Goal: Information Seeking & Learning: Understand process/instructions

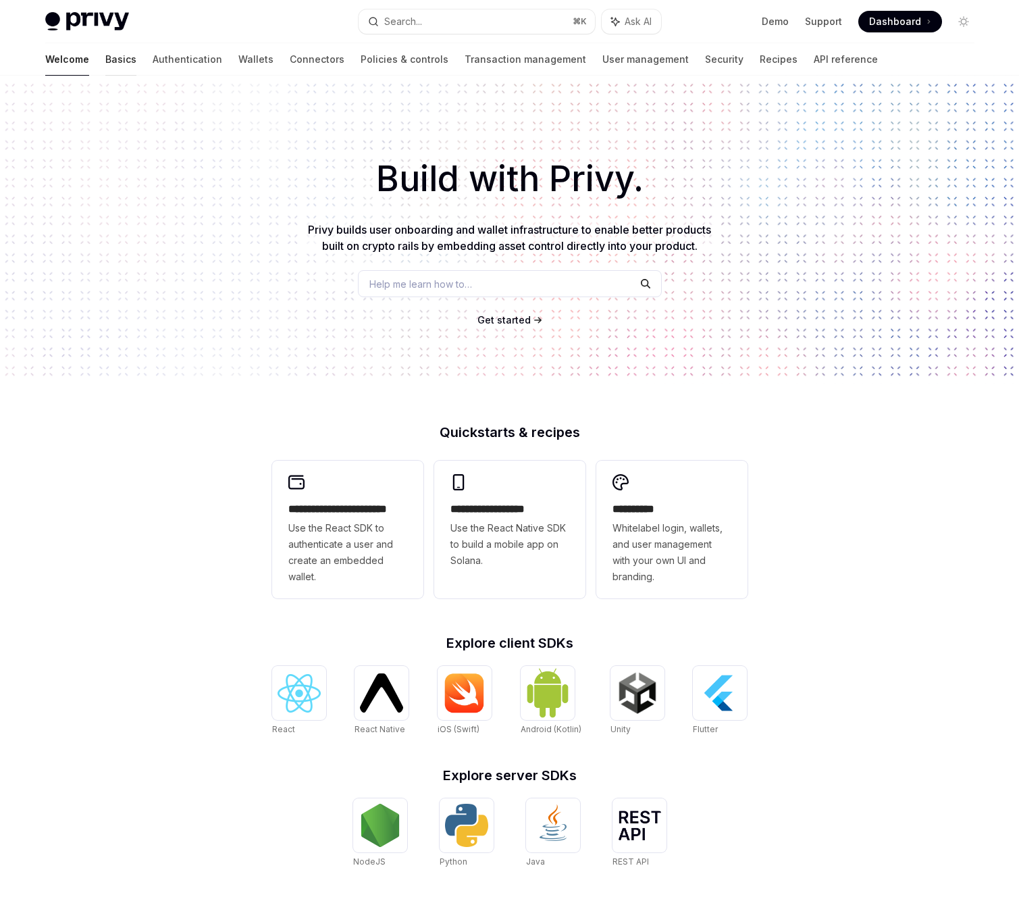
click at [105, 62] on link "Basics" at bounding box center [120, 59] width 31 height 32
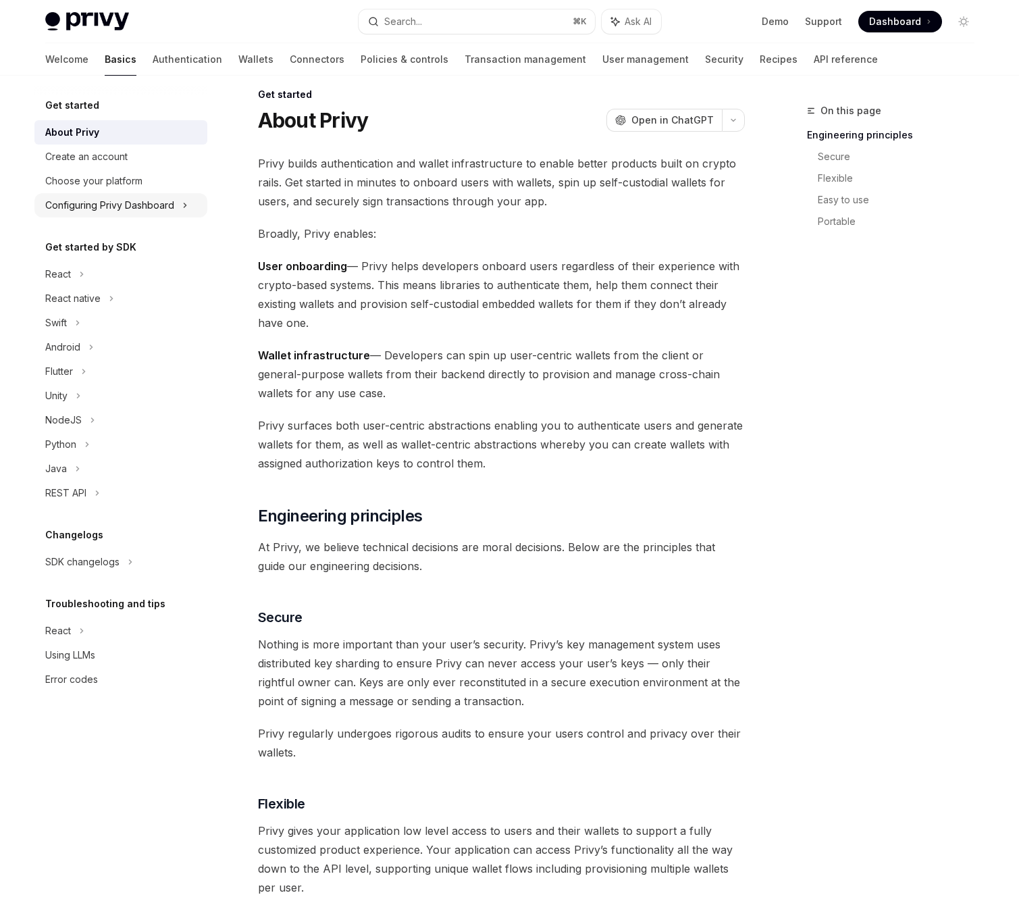
scroll to position [8, 0]
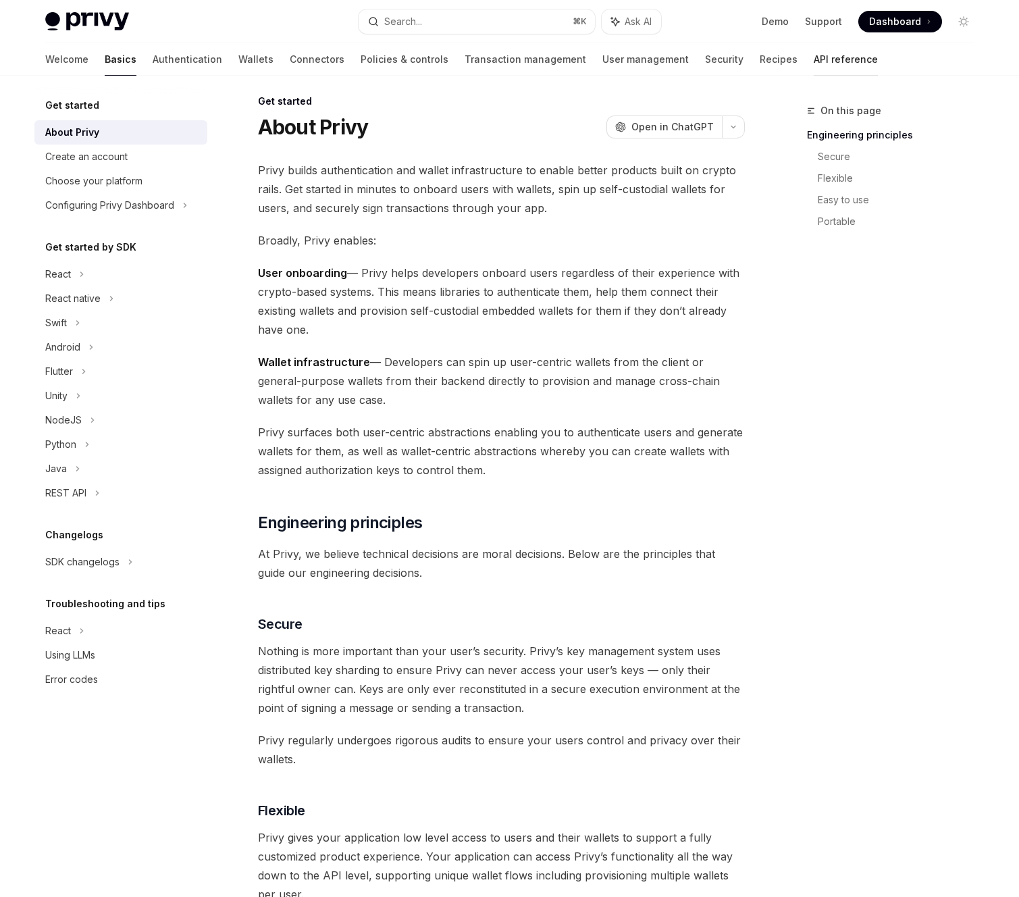
click at [814, 63] on link "API reference" at bounding box center [846, 59] width 64 height 32
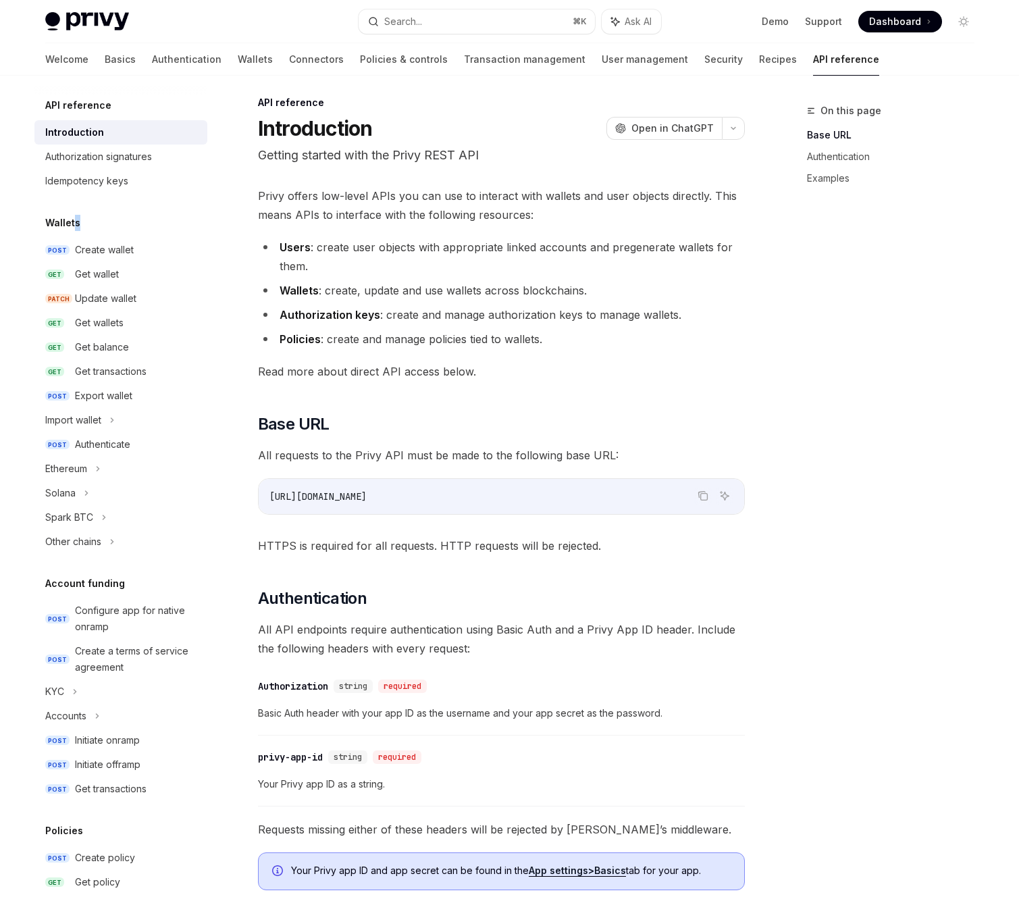
drag, startPoint x: 69, startPoint y: 225, endPoint x: 98, endPoint y: 220, distance: 29.4
click at [95, 221] on div "Wallets" at bounding box center [120, 223] width 173 height 16
click at [138, 197] on div "API reference Introduction Authorization signatures Idempotency keys Wallets PO…" at bounding box center [120, 732] width 173 height 1271
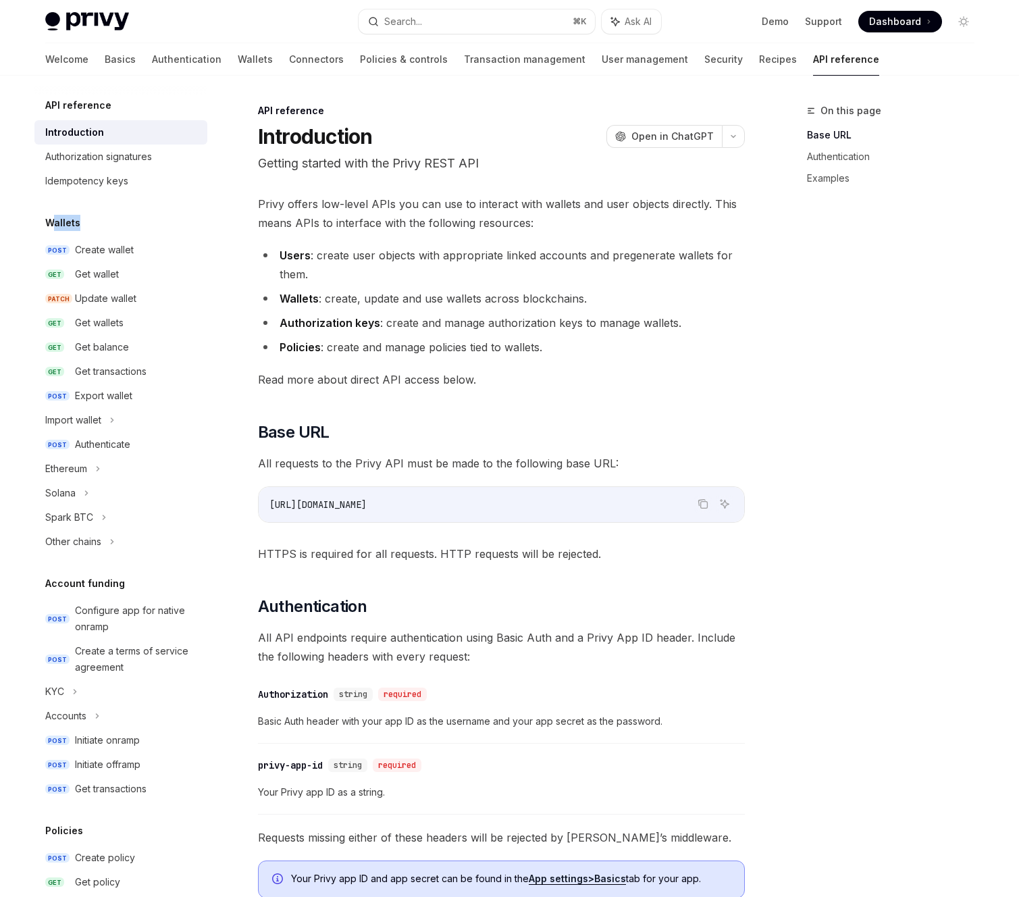
drag, startPoint x: 80, startPoint y: 226, endPoint x: 93, endPoint y: 219, distance: 14.8
click at [82, 219] on div "Wallets" at bounding box center [120, 223] width 173 height 16
click at [114, 211] on div "API reference Introduction Authorization signatures Idempotency keys Wallets PO…" at bounding box center [120, 732] width 173 height 1271
click at [84, 492] on icon at bounding box center [86, 493] width 5 height 16
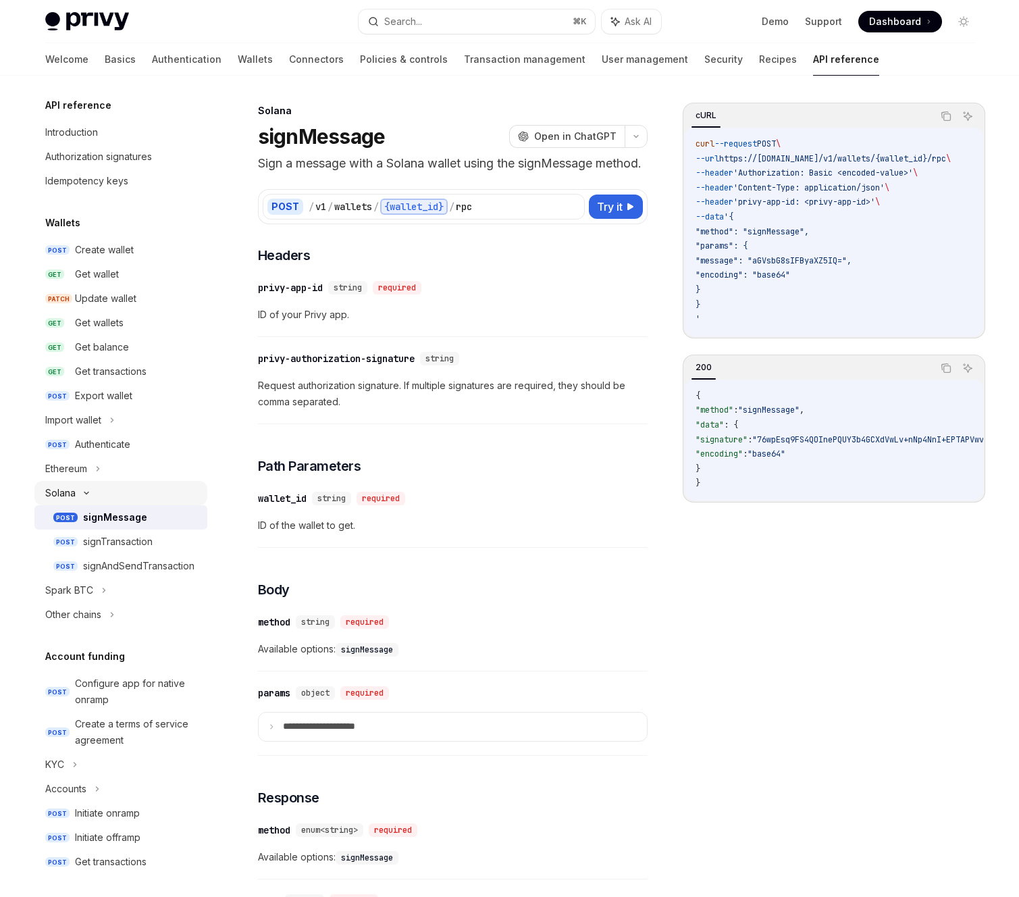
click at [93, 488] on div "Solana" at bounding box center [120, 493] width 173 height 24
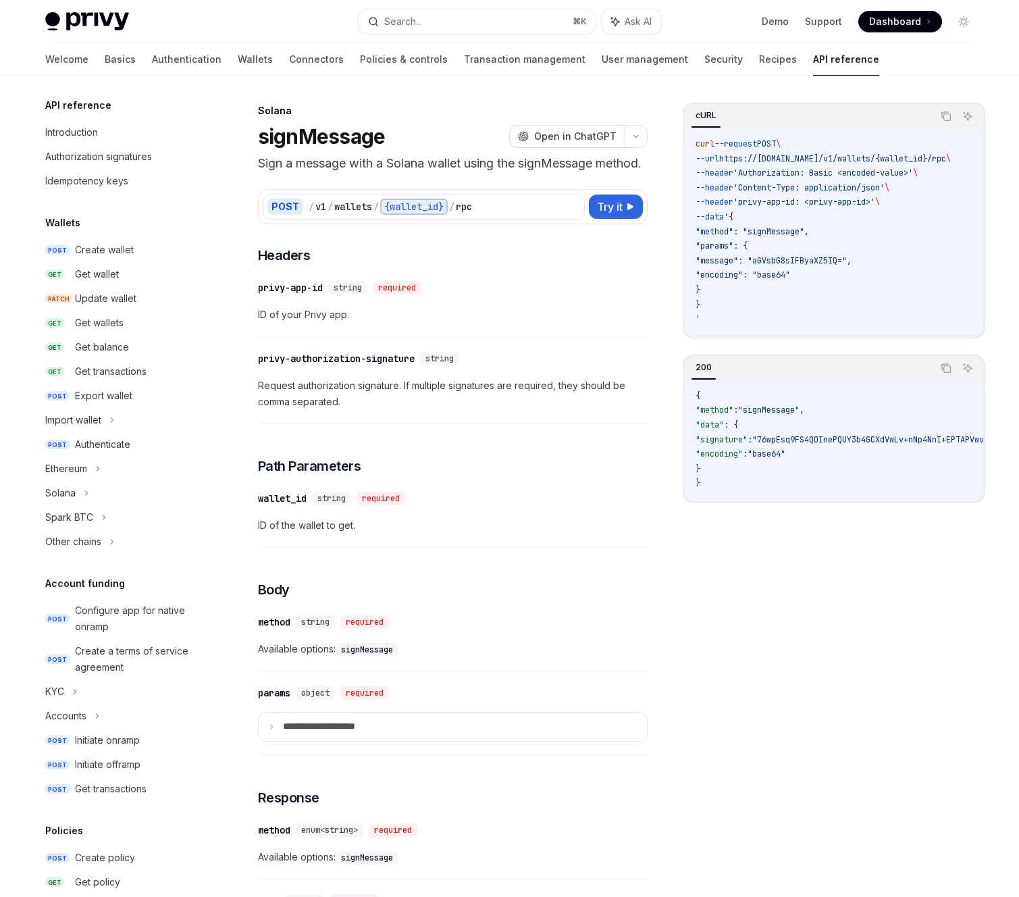
click at [66, 220] on h5 "Wallets" at bounding box center [62, 223] width 35 height 16
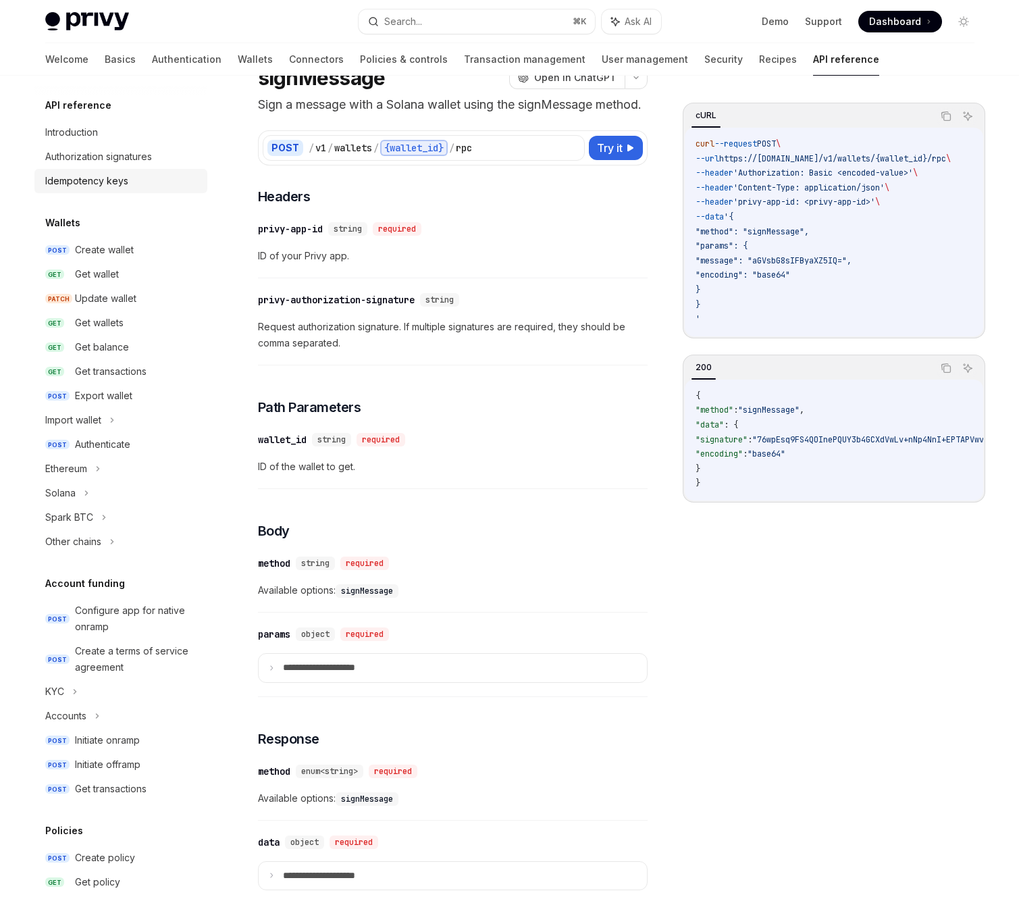
scroll to position [57, 0]
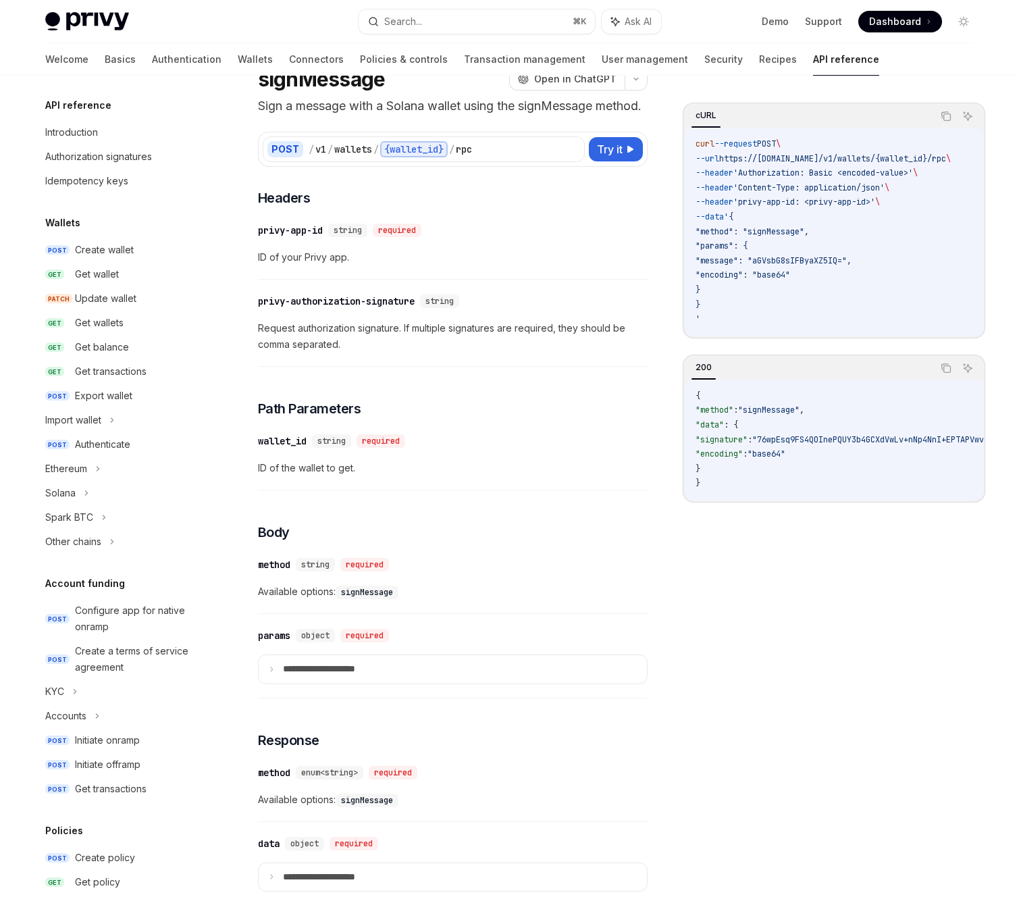
click at [75, 107] on h5 "API reference" at bounding box center [78, 105] width 66 height 16
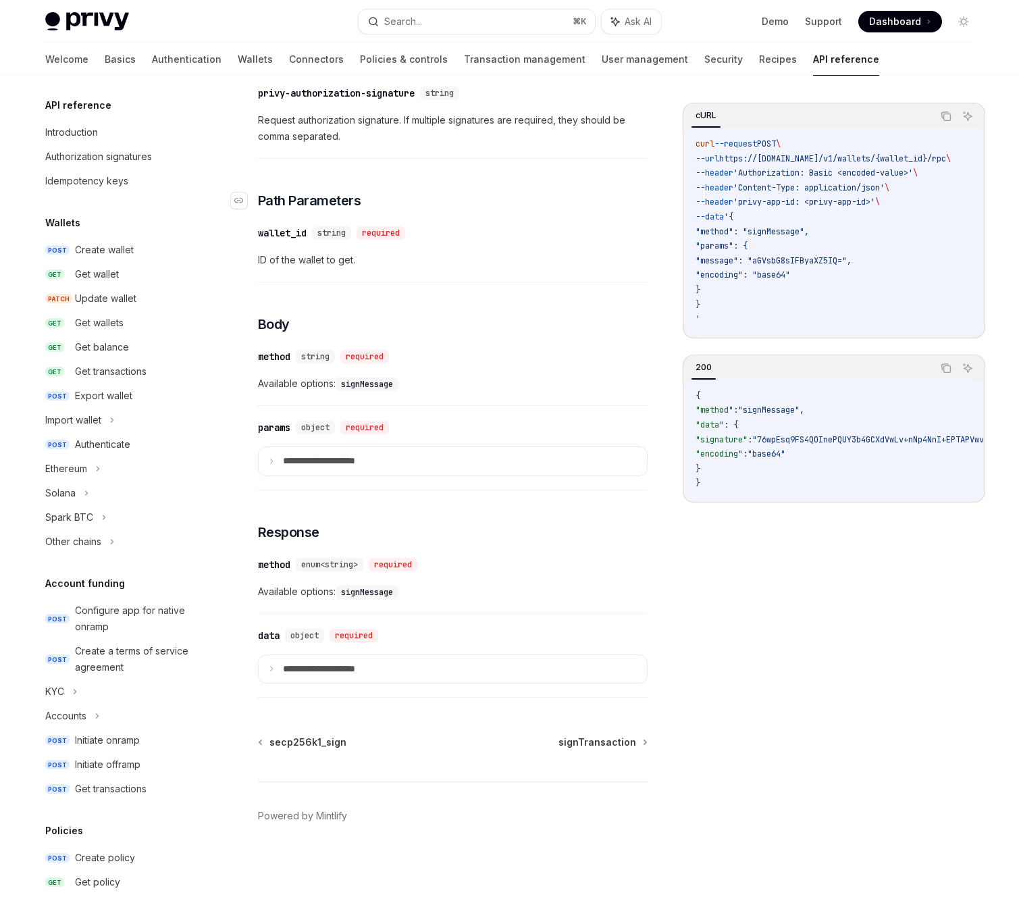
scroll to position [286, 0]
click at [62, 217] on h5 "Wallets" at bounding box center [62, 223] width 35 height 16
click at [58, 217] on h5 "Wallets" at bounding box center [62, 223] width 35 height 16
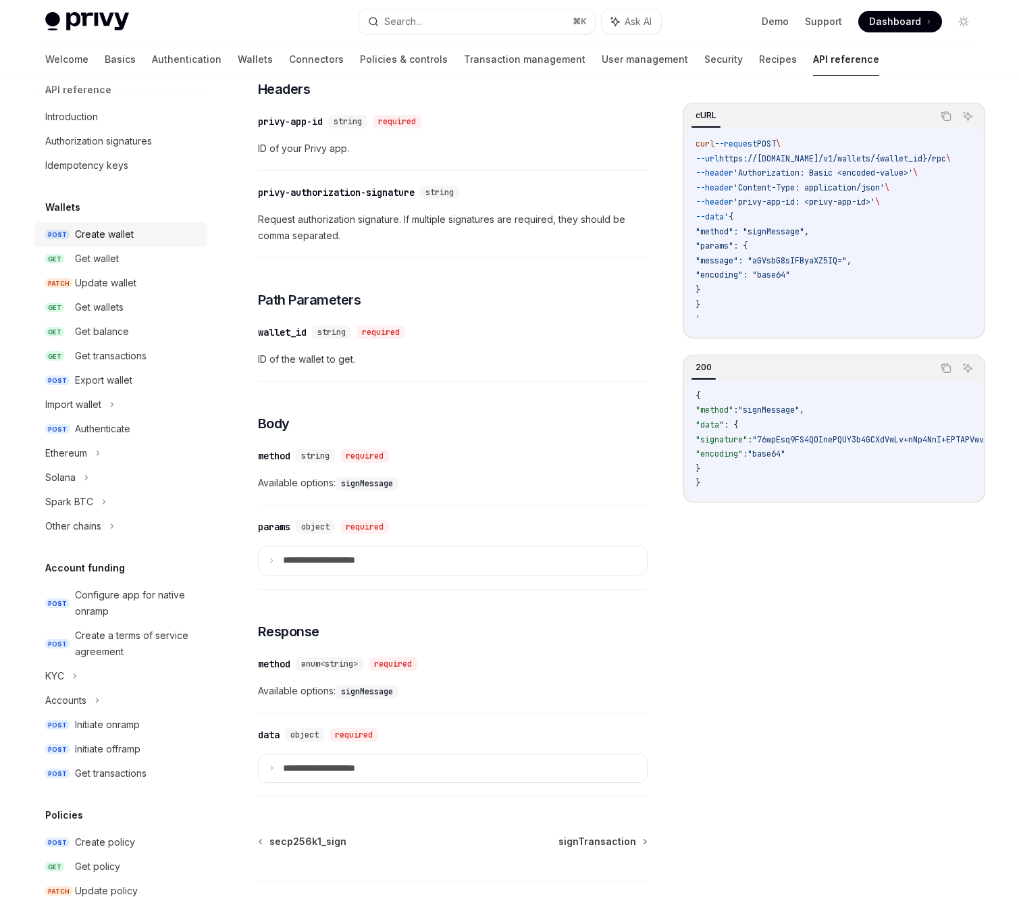
scroll to position [29, 0]
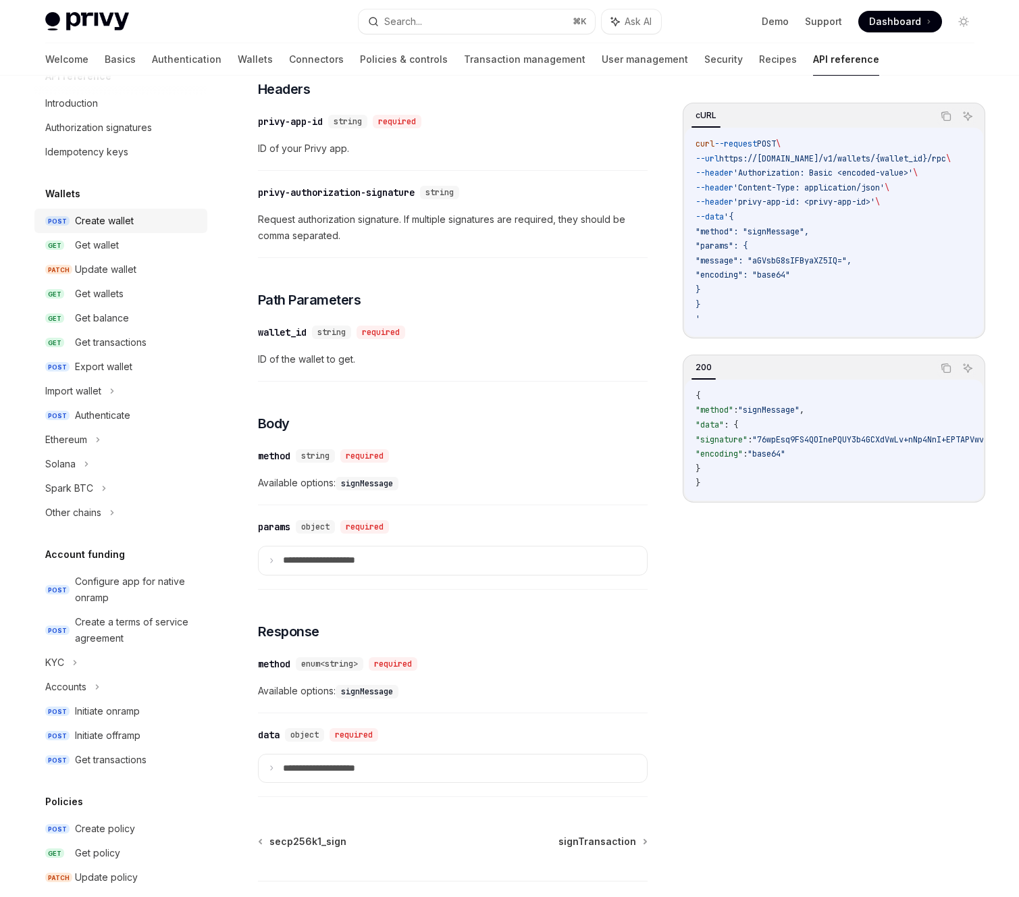
click at [115, 224] on div "Create wallet" at bounding box center [104, 221] width 59 height 16
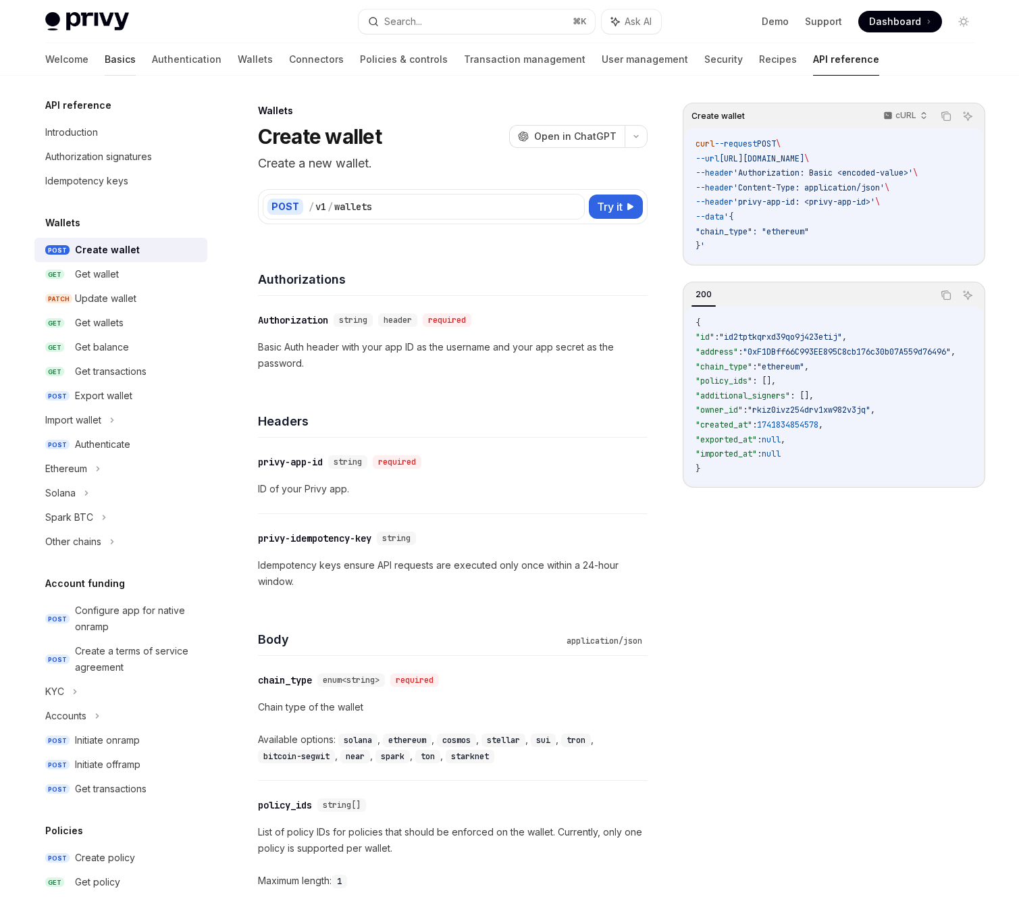
click at [105, 65] on link "Basics" at bounding box center [120, 59] width 31 height 32
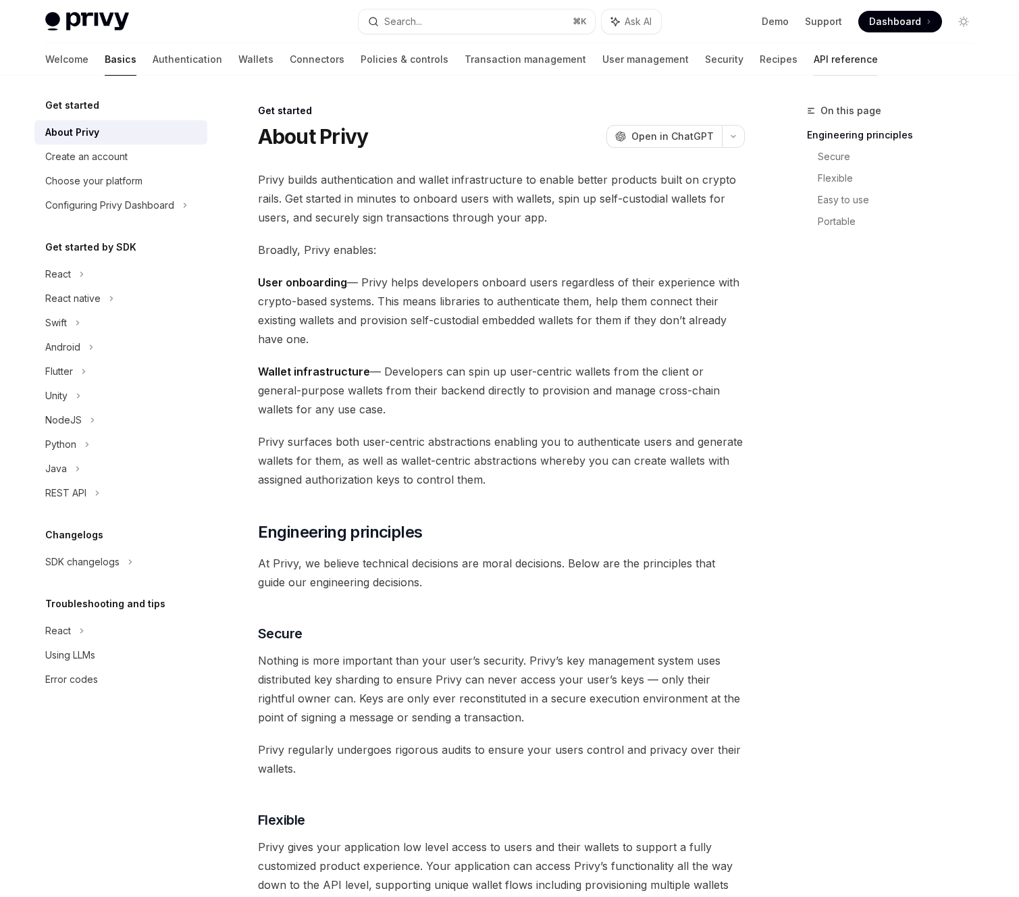
click at [814, 57] on link "API reference" at bounding box center [846, 59] width 64 height 32
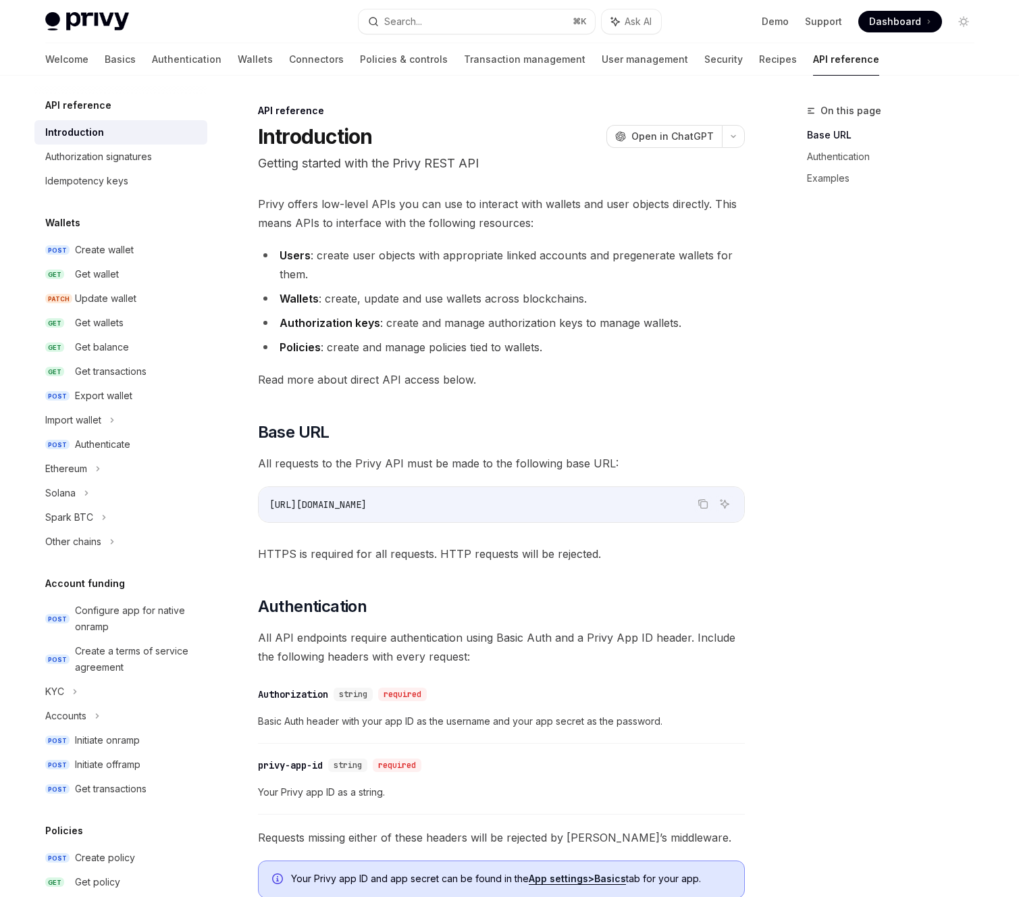
type textarea "*"
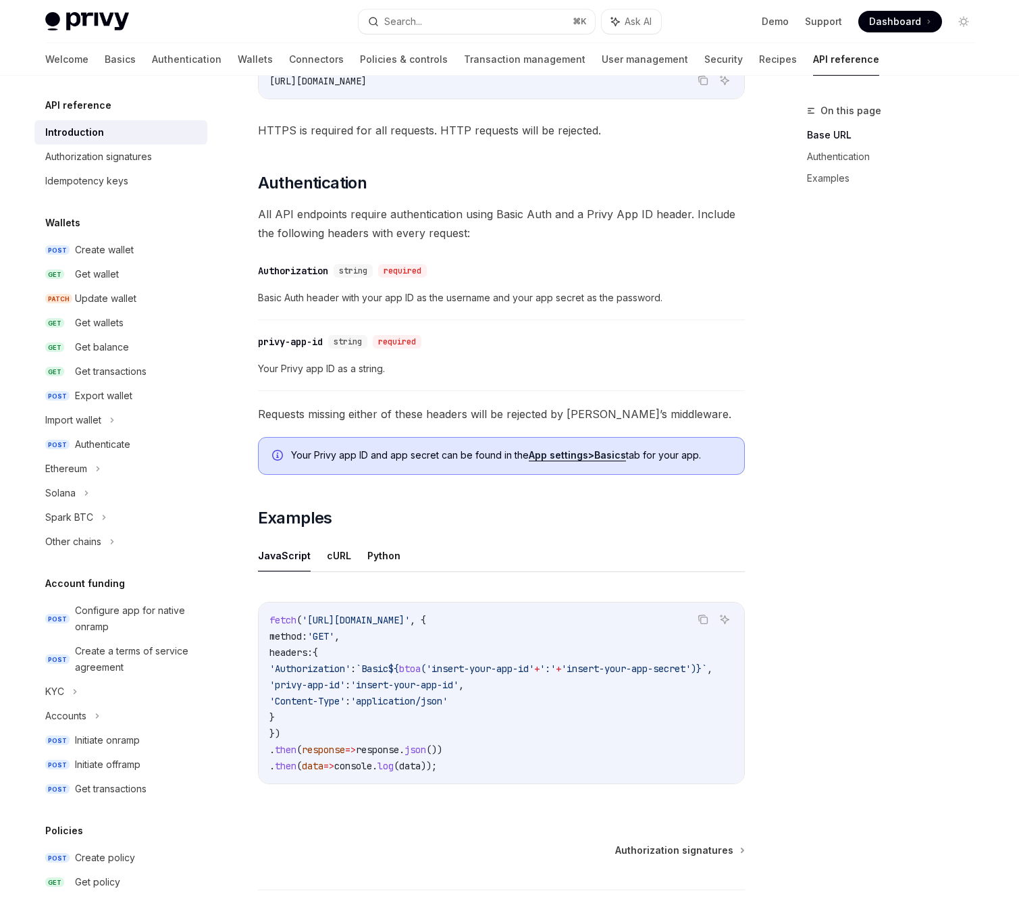
scroll to position [425, 0]
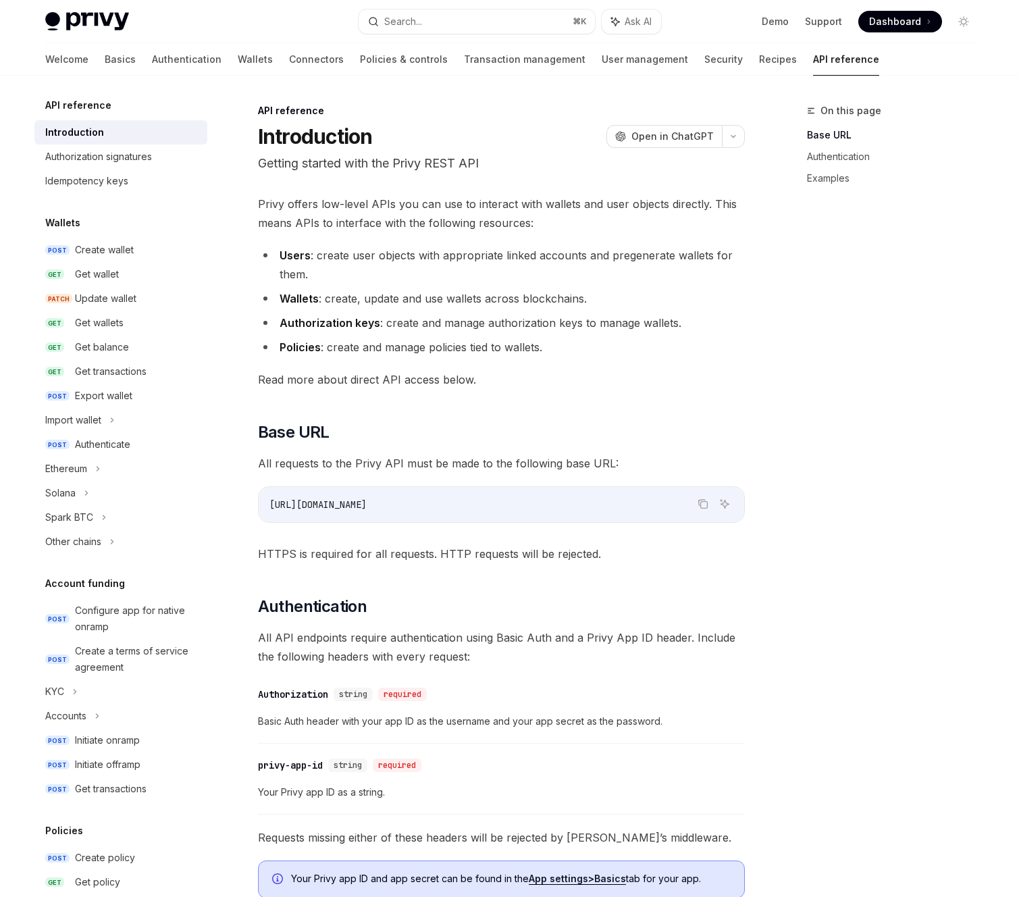
drag, startPoint x: 74, startPoint y: 101, endPoint x: 76, endPoint y: 135, distance: 33.8
click at [74, 101] on h5 "API reference" at bounding box center [78, 105] width 66 height 16
click at [67, 228] on h5 "Wallets" at bounding box center [62, 223] width 35 height 16
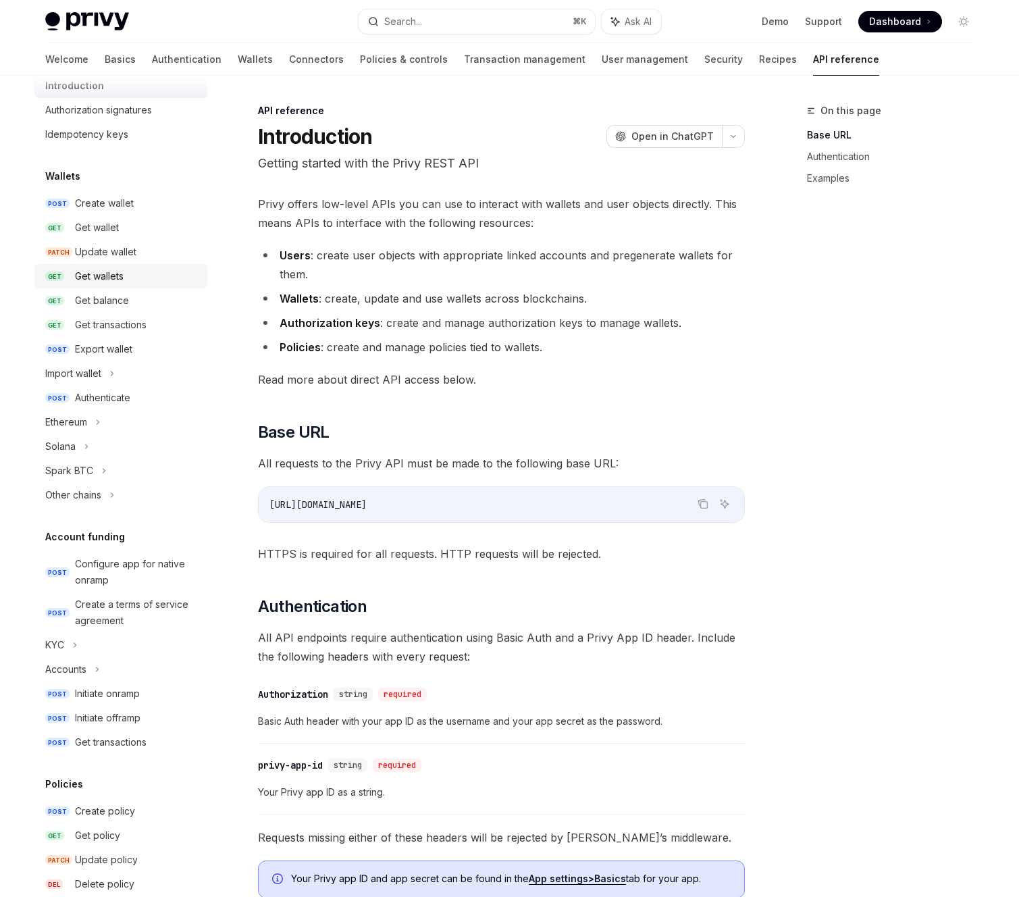
scroll to position [47, 0]
click at [130, 375] on div "Import wallet" at bounding box center [120, 373] width 173 height 24
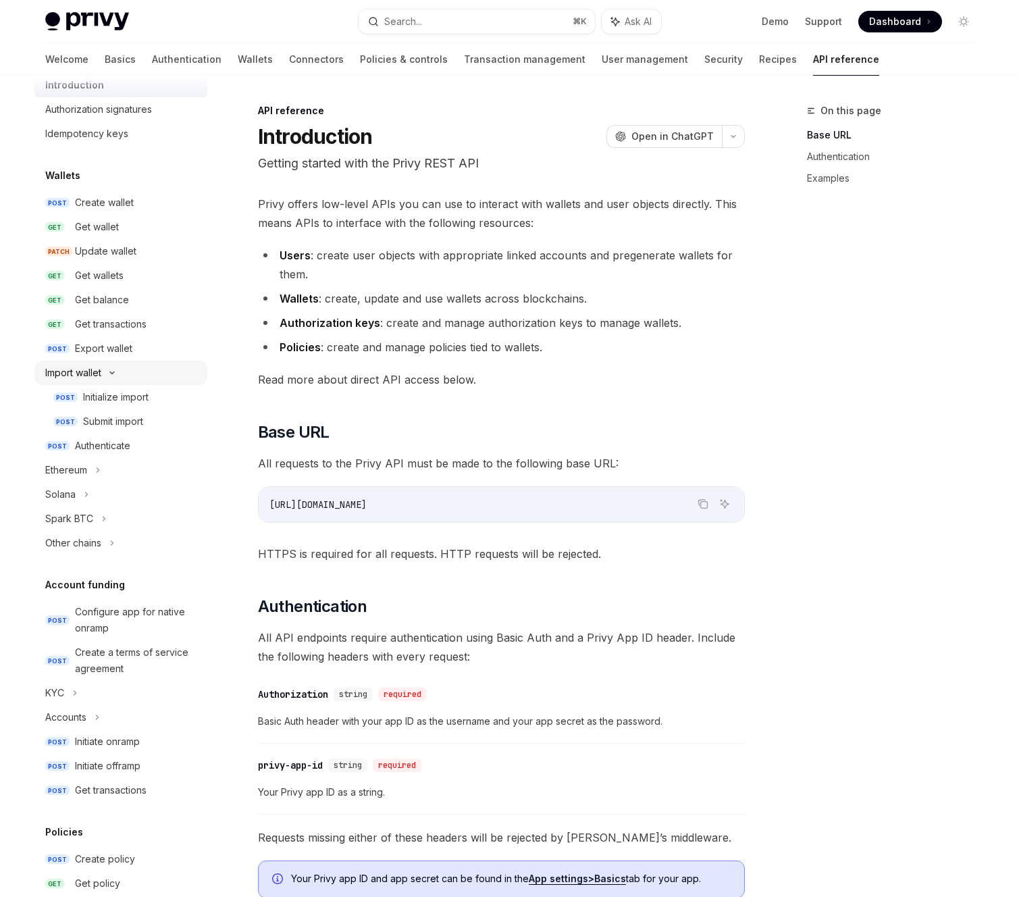
type textarea "*"
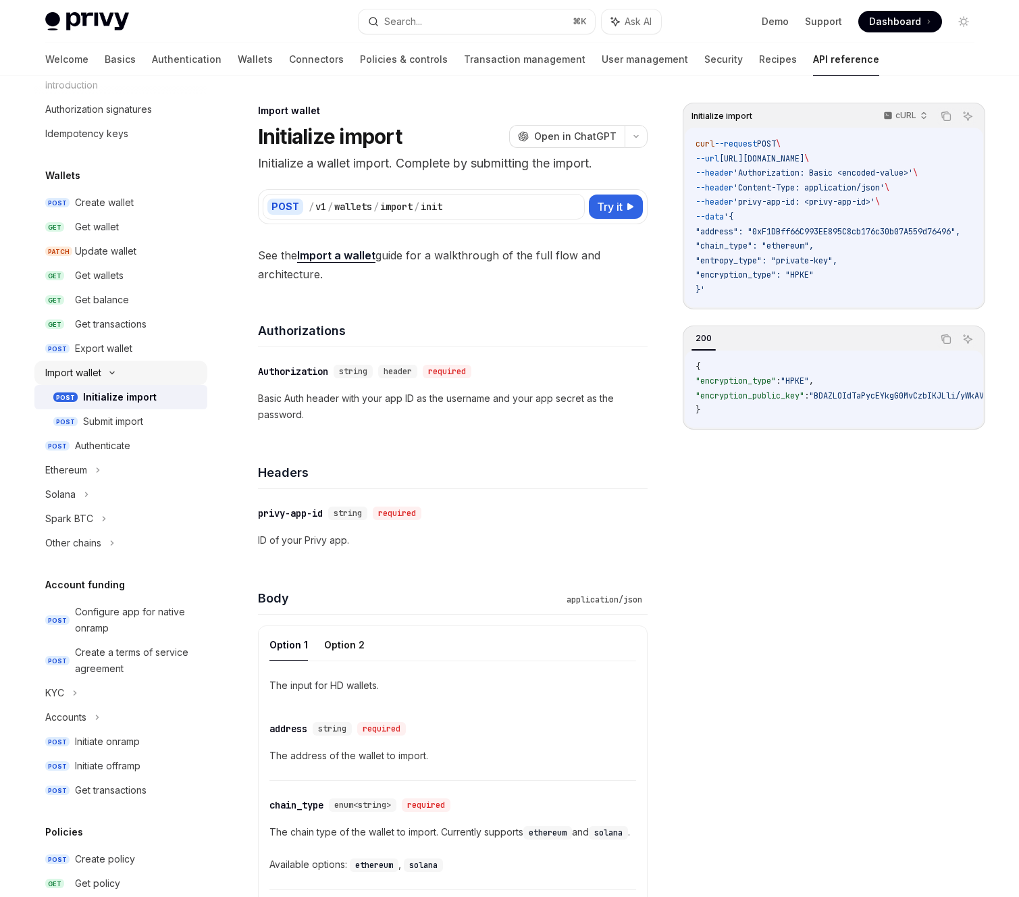
click at [139, 373] on div "Import wallet" at bounding box center [120, 373] width 173 height 24
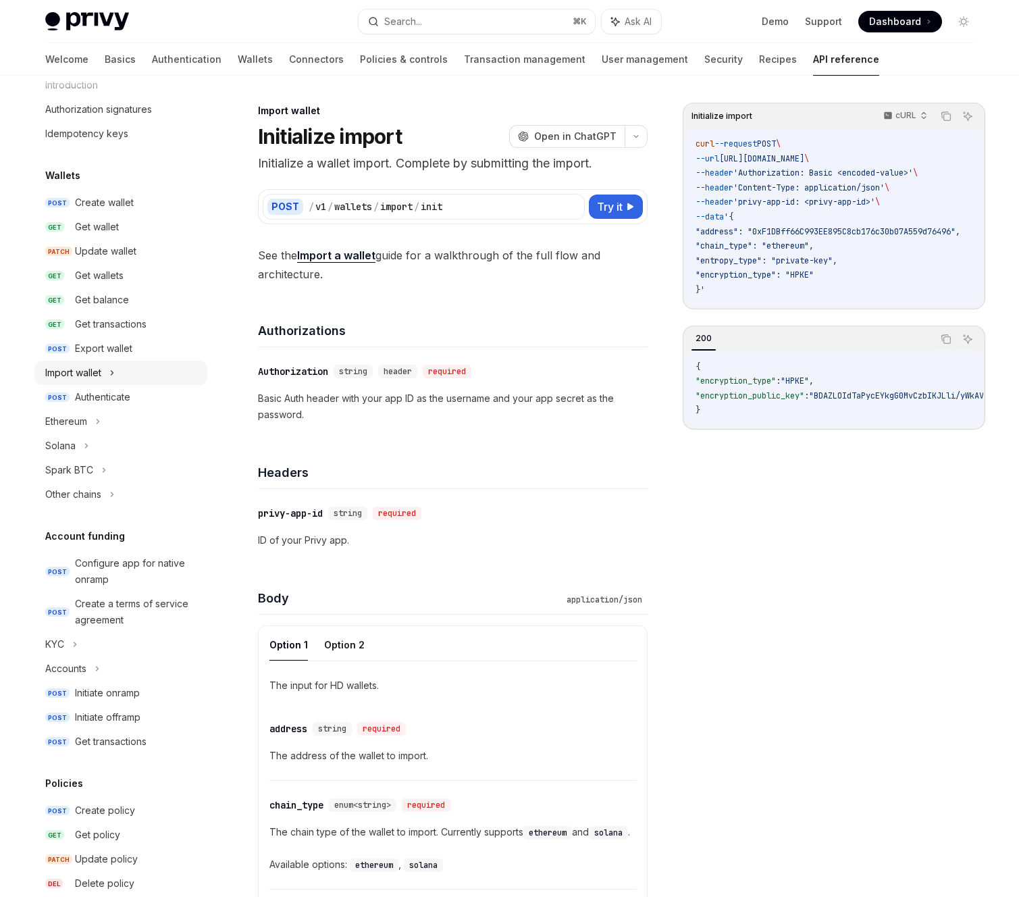
click at [151, 374] on div "Import wallet" at bounding box center [120, 373] width 173 height 24
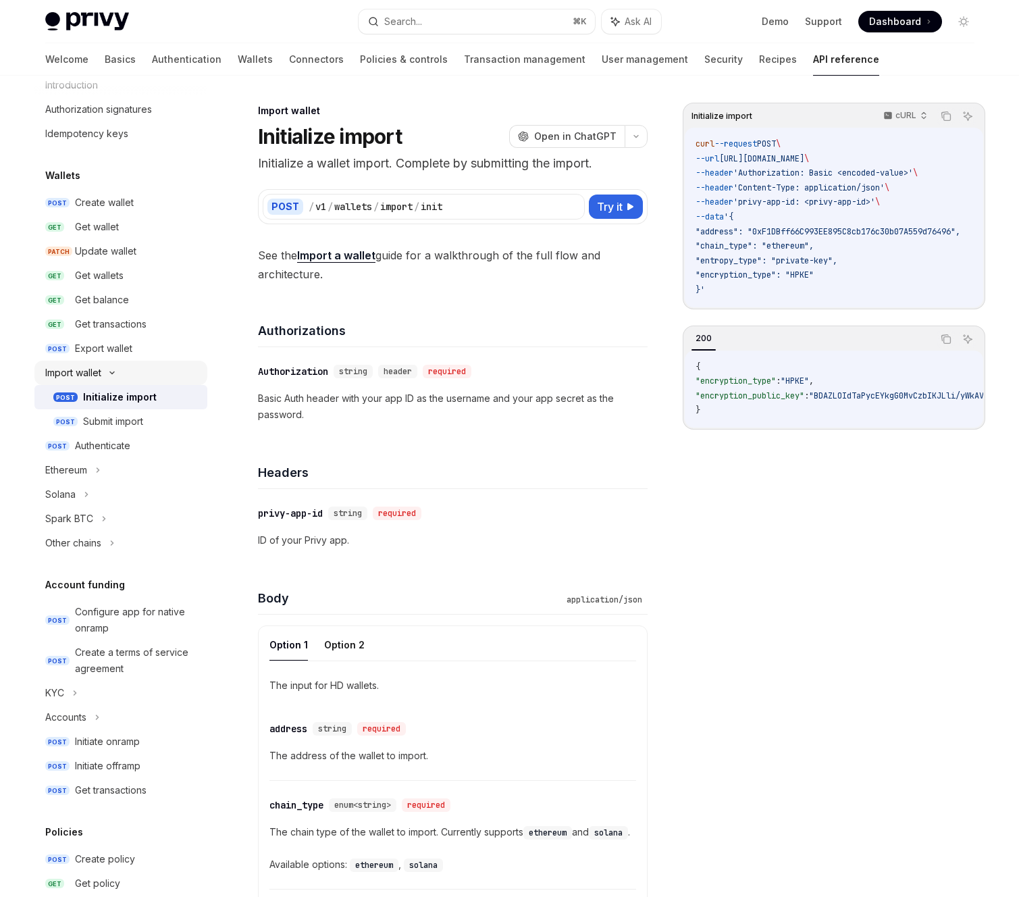
click at [166, 375] on div "Import wallet" at bounding box center [120, 373] width 173 height 24
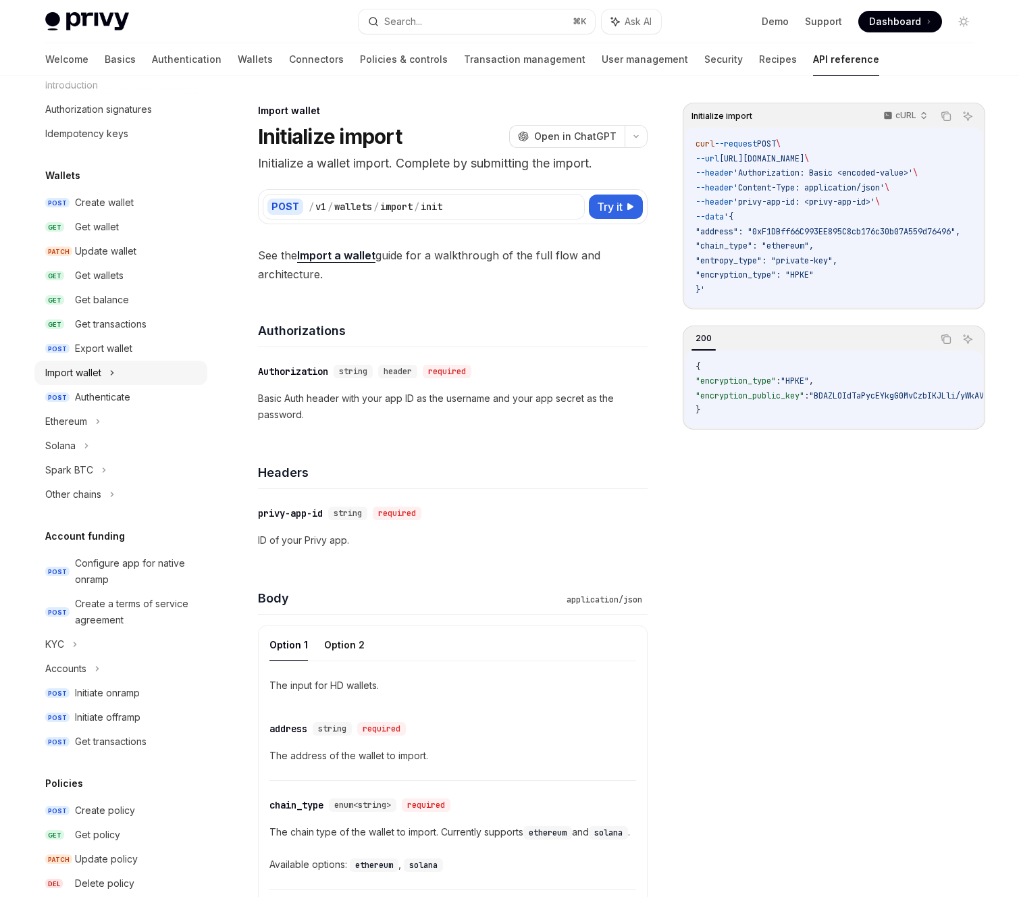
click at [154, 375] on div "Import wallet" at bounding box center [120, 373] width 173 height 24
